Goal: Information Seeking & Learning: Compare options

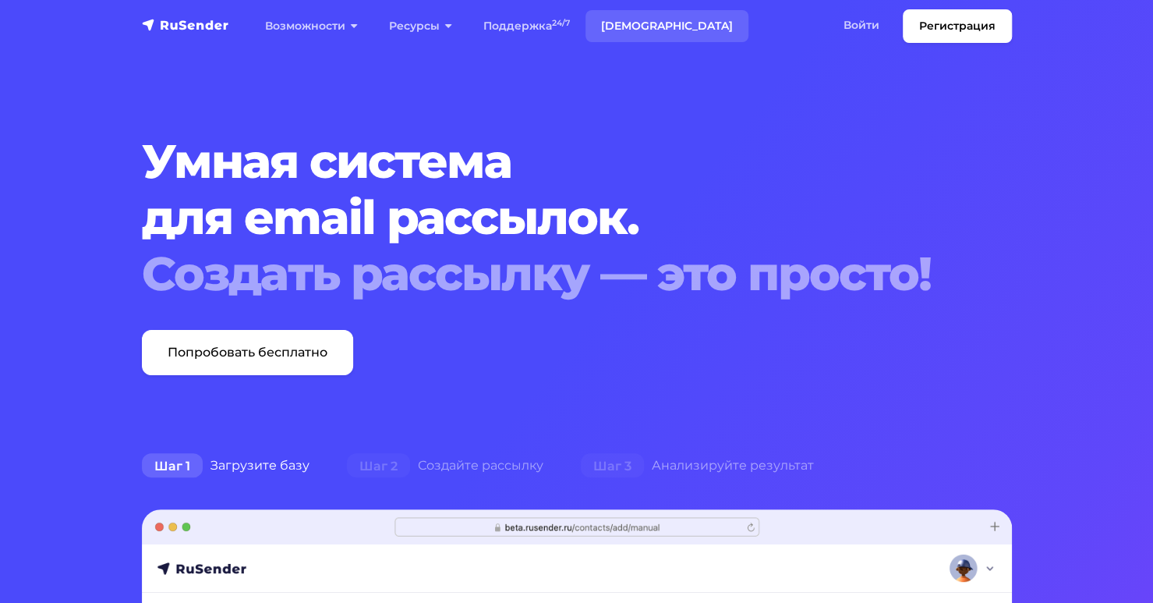
click at [627, 23] on link "[DEMOGRAPHIC_DATA]" at bounding box center [667, 26] width 163 height 32
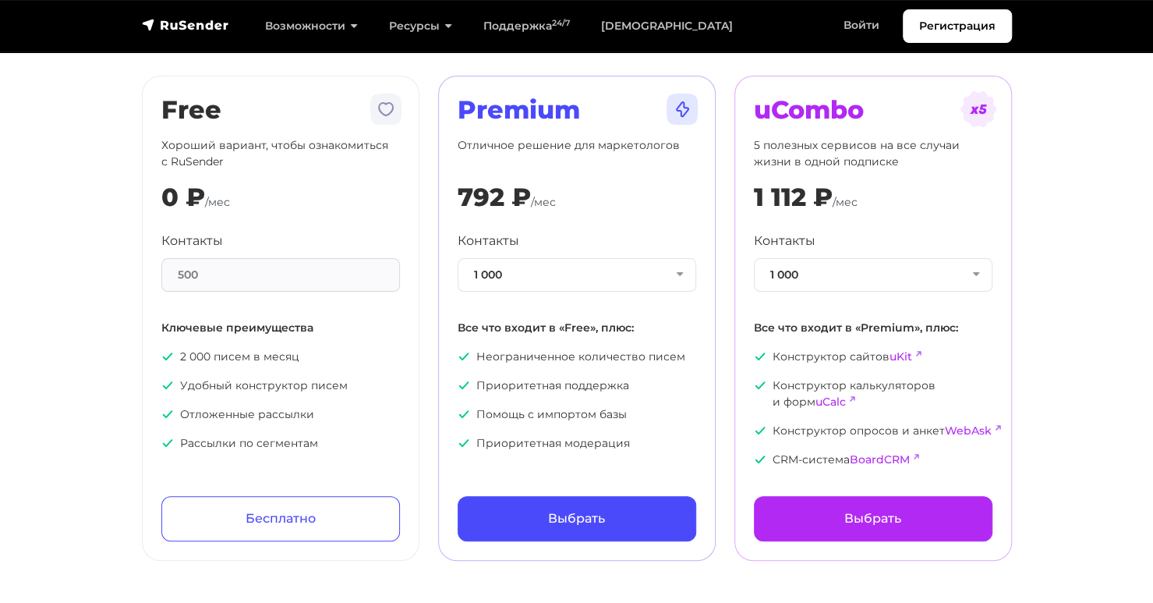
scroll to position [78, 0]
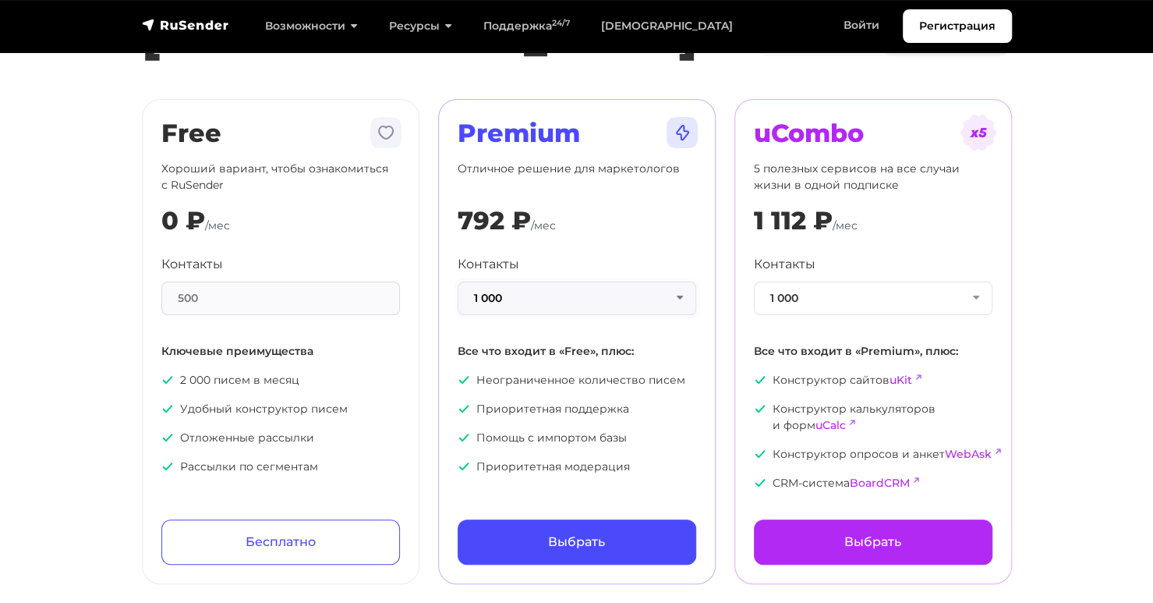
click at [626, 292] on button "1 000" at bounding box center [577, 298] width 239 height 34
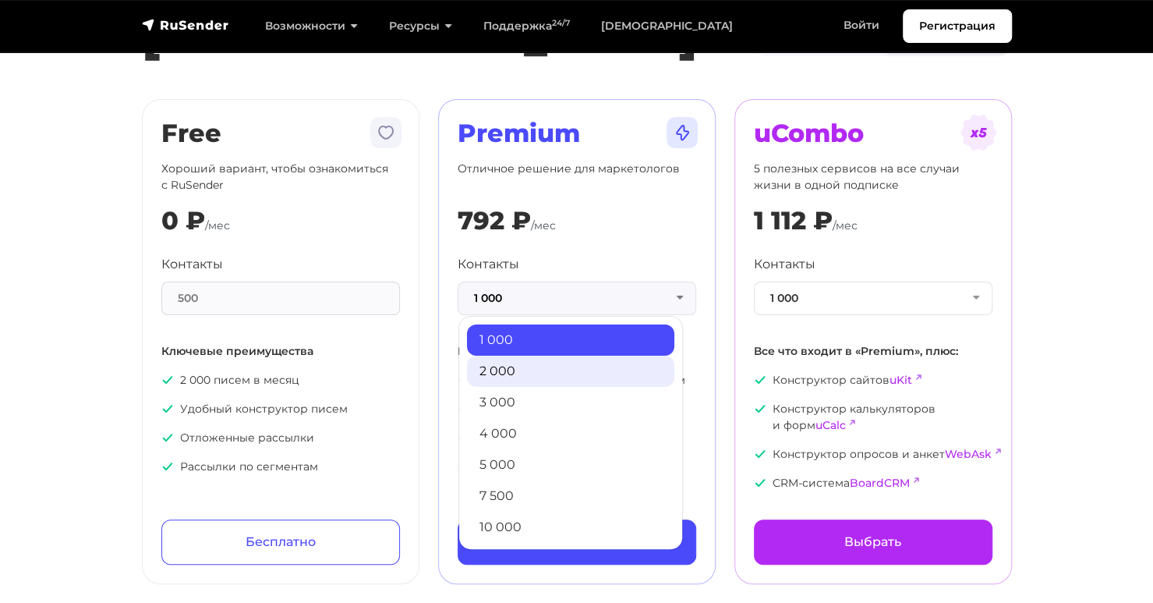
click at [573, 369] on link "2 000" at bounding box center [570, 371] width 207 height 31
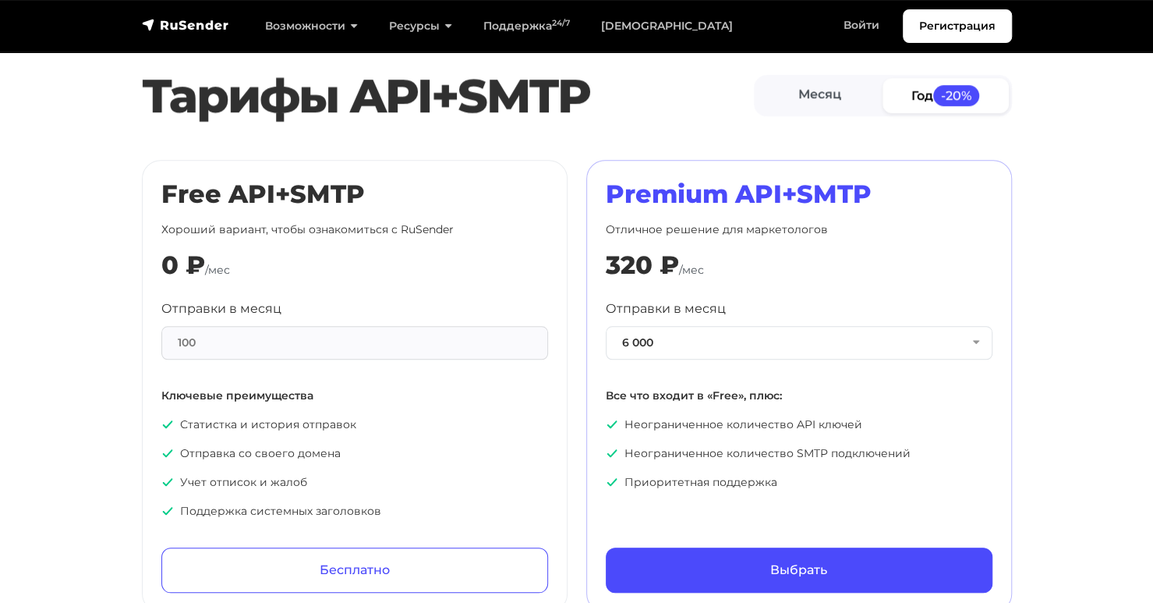
scroll to position [702, 0]
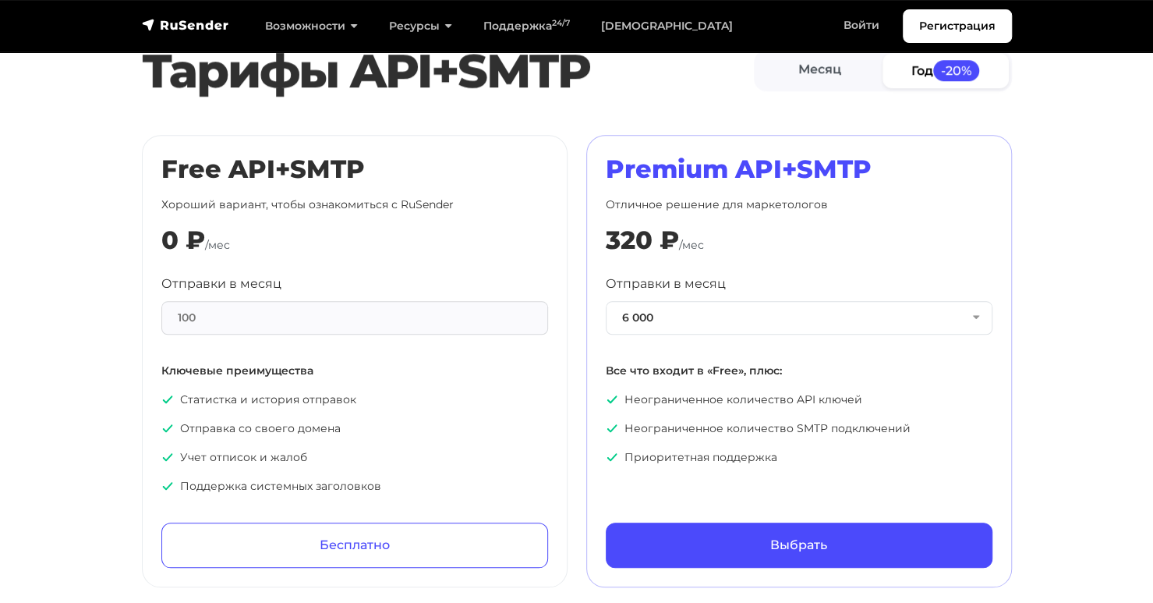
click at [473, 322] on div "100" at bounding box center [354, 318] width 387 height 34
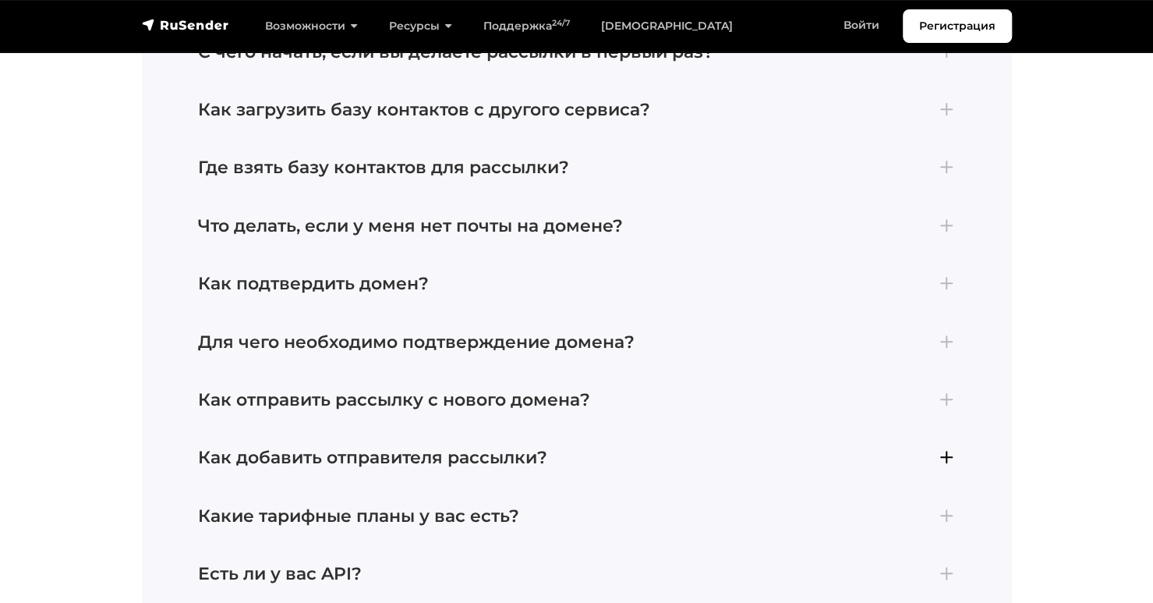
scroll to position [3821, 0]
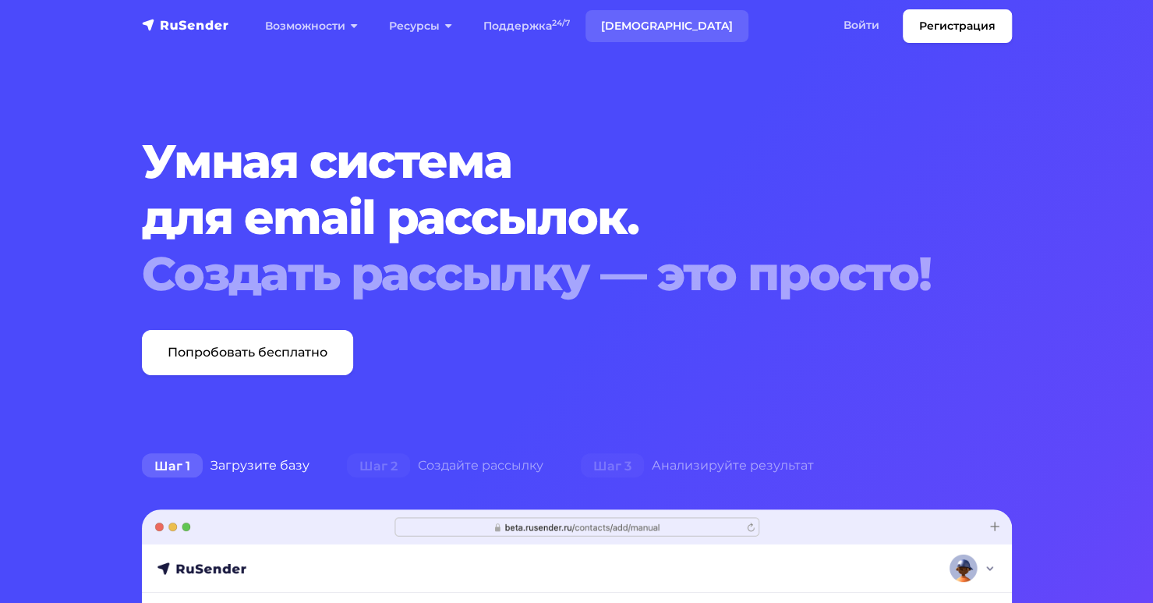
click at [620, 25] on link "[DEMOGRAPHIC_DATA]" at bounding box center [667, 26] width 163 height 32
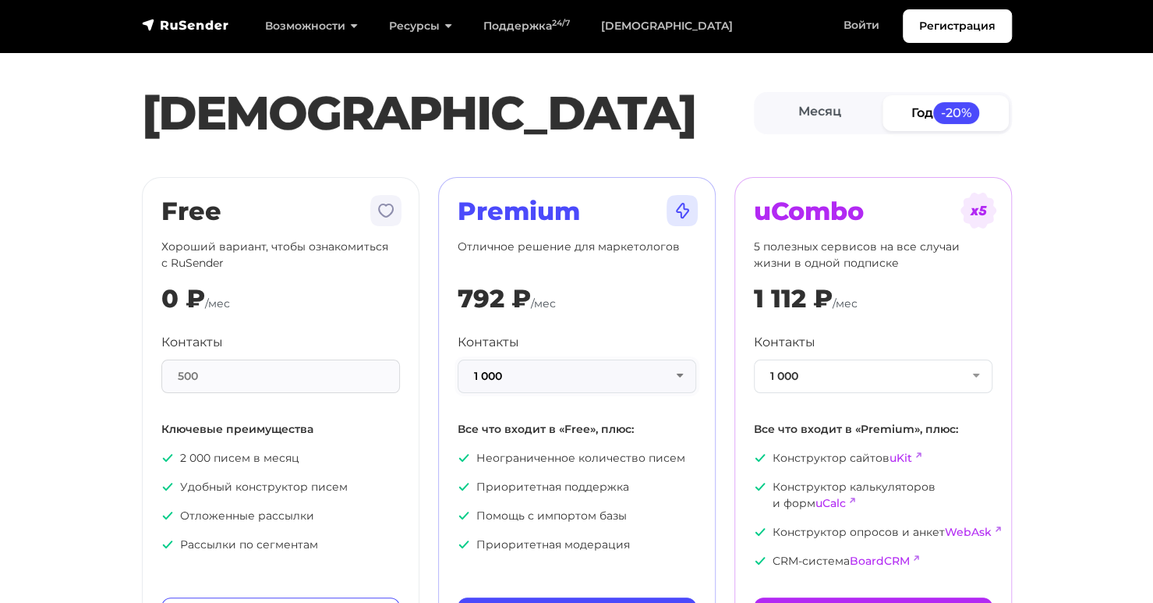
click at [648, 375] on button "1 000" at bounding box center [577, 376] width 239 height 34
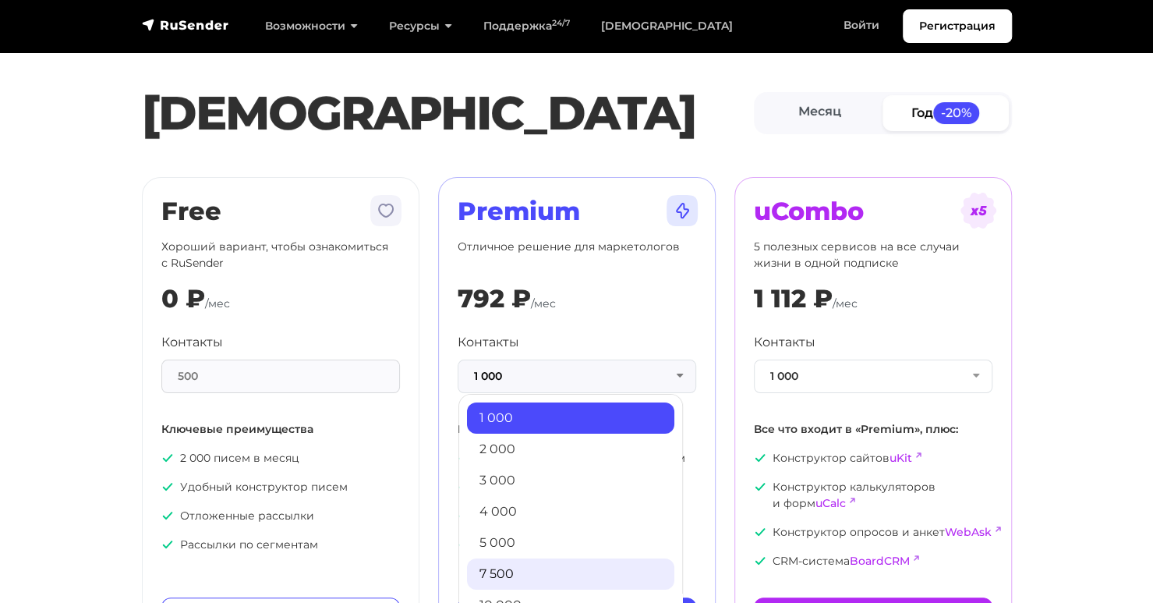
click at [547, 561] on link "7 500" at bounding box center [570, 573] width 207 height 31
